Goal: Information Seeking & Learning: Learn about a topic

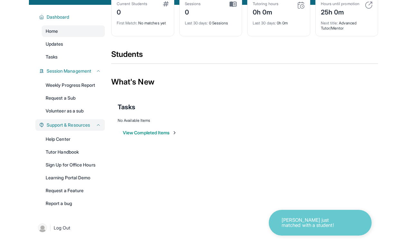
scroll to position [42, 0]
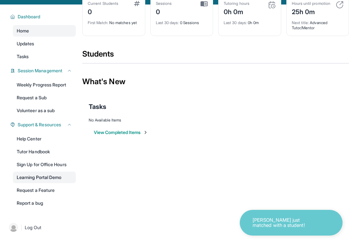
click at [44, 178] on link "Learning Portal Demo" at bounding box center [44, 177] width 63 height 12
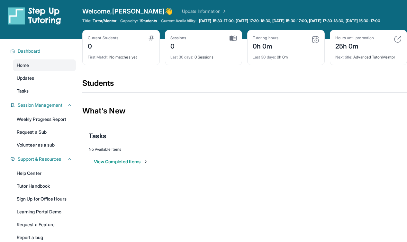
scroll to position [0, 0]
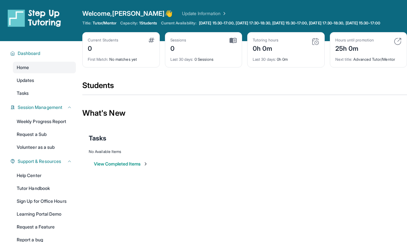
click at [279, 53] on div "Tutoring hours 0h 0m" at bounding box center [285, 45] width 66 height 15
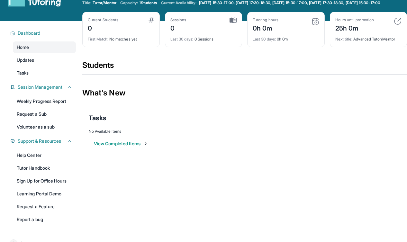
scroll to position [23, 0]
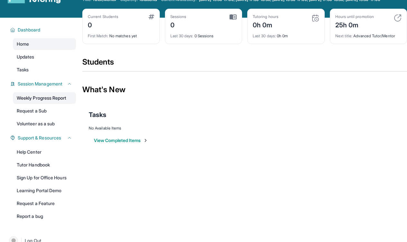
click at [54, 104] on link "Weekly Progress Report" at bounding box center [44, 98] width 63 height 12
click at [53, 62] on link "Updates" at bounding box center [44, 57] width 63 height 12
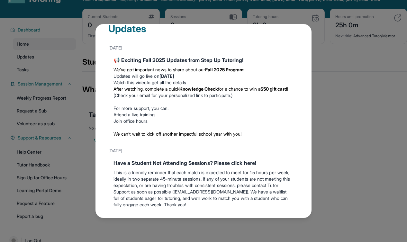
scroll to position [0, 0]
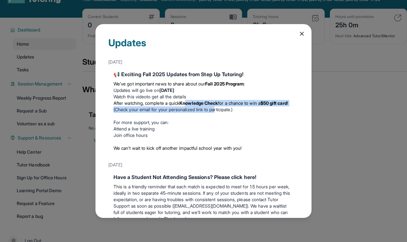
drag, startPoint x: 191, startPoint y: 104, endPoint x: 231, endPoint y: 109, distance: 40.4
click at [231, 109] on li "After watching, complete a quick Knowledge Check for a chance to win a $50 gift…" at bounding box center [203, 106] width 180 height 13
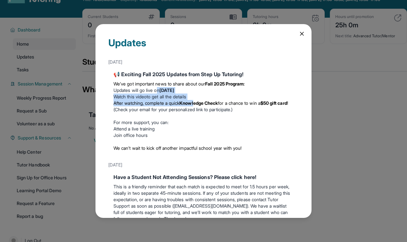
drag, startPoint x: 159, startPoint y: 93, endPoint x: 199, endPoint y: 101, distance: 41.2
click at [199, 101] on ul "Updates will go live [DATE][DATE] Watch this video to get all the details After…" at bounding box center [203, 100] width 180 height 26
click at [199, 101] on strong "Knowledge Check" at bounding box center [198, 102] width 39 height 5
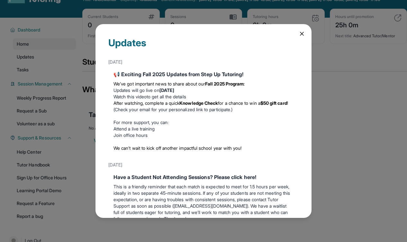
click at [298, 33] on icon at bounding box center [301, 34] width 6 height 6
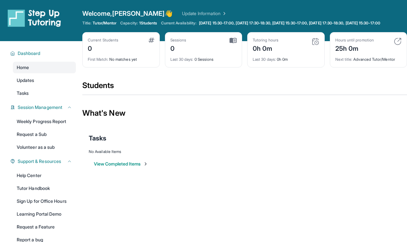
click at [186, 10] on div "Welcome, [PERSON_NAME] 👋 Update Information" at bounding box center [244, 13] width 324 height 9
click at [128, 13] on span "Welcome, [PERSON_NAME]" at bounding box center [127, 13] width 91 height 9
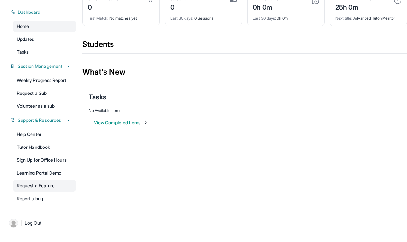
click at [47, 185] on link "Request a Feature" at bounding box center [44, 186] width 63 height 12
